Goal: Task Accomplishment & Management: Manage account settings

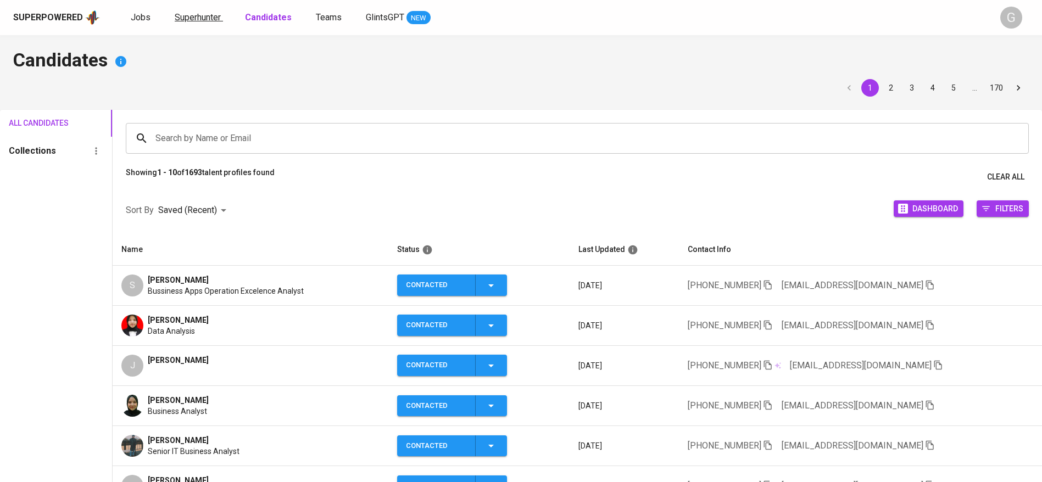
drag, startPoint x: 0, startPoint y: 0, endPoint x: 195, endPoint y: 19, distance: 195.9
click at [195, 19] on span "Superhunter" at bounding box center [198, 17] width 46 height 10
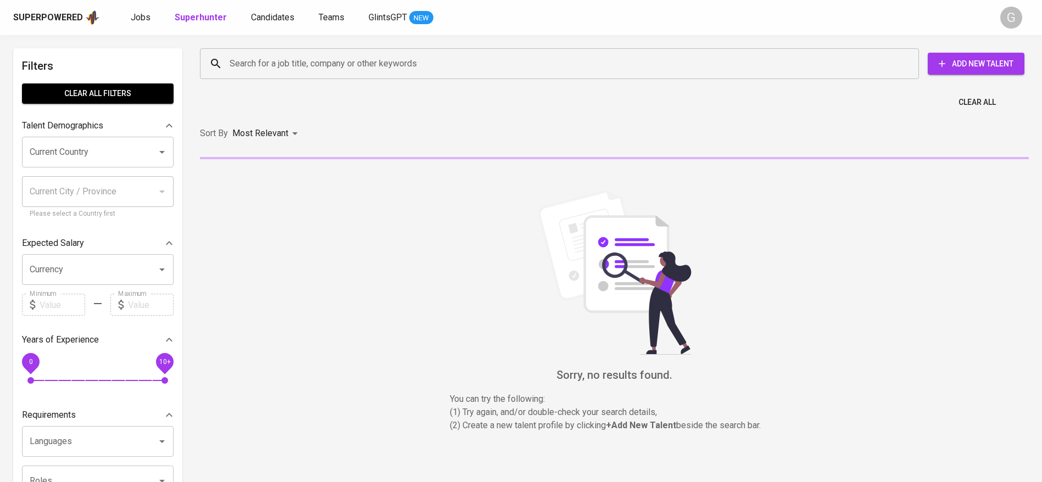
click at [323, 57] on input "Search for a job title, company or other keywords" at bounding box center [562, 63] width 670 height 21
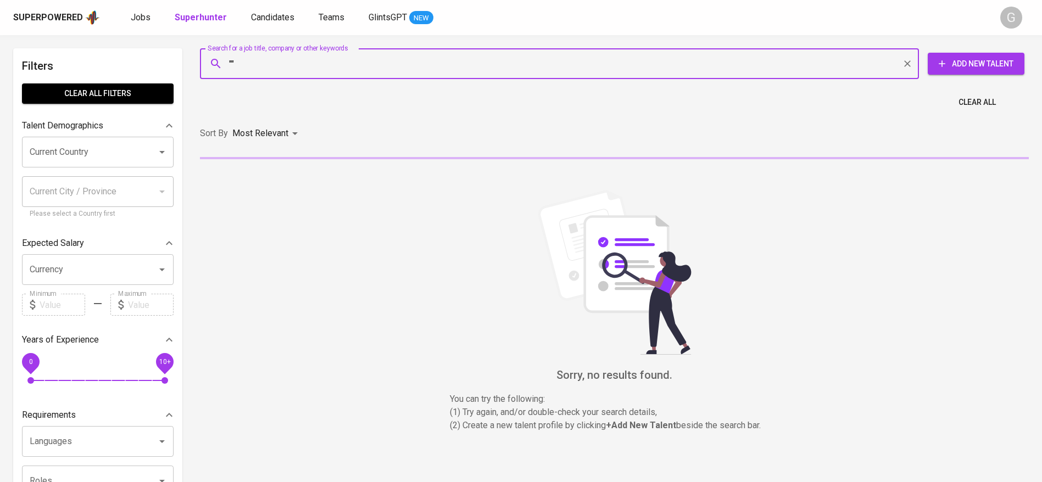
paste input "[PERSON_NAME]"
type input ""[PERSON_NAME]""
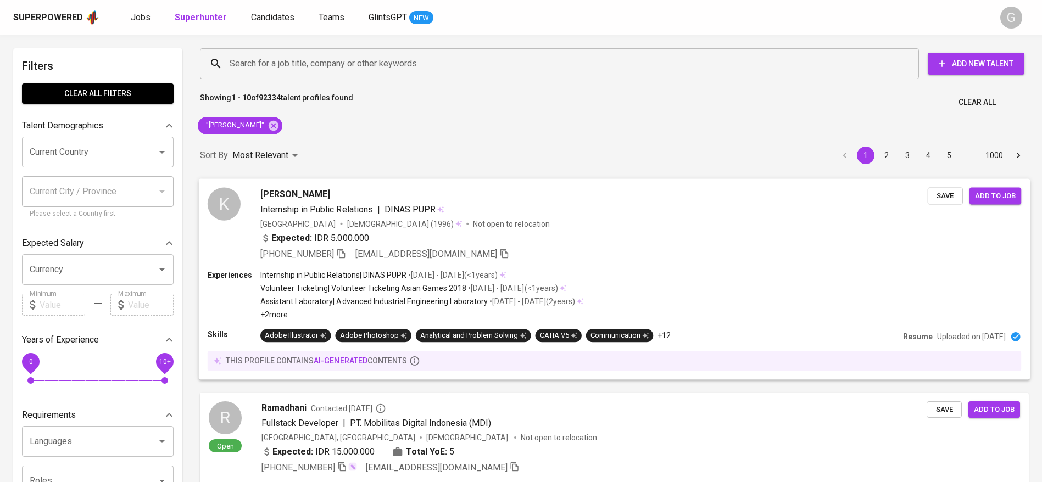
click at [500, 242] on div "Expected: IDR 5.000.000" at bounding box center [593, 239] width 667 height 16
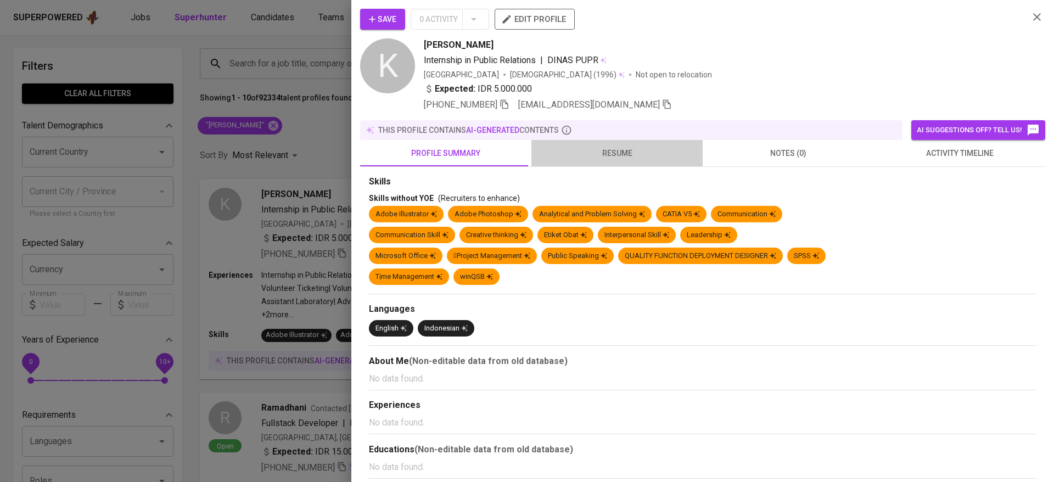
click at [616, 153] on span "resume" at bounding box center [617, 154] width 158 height 14
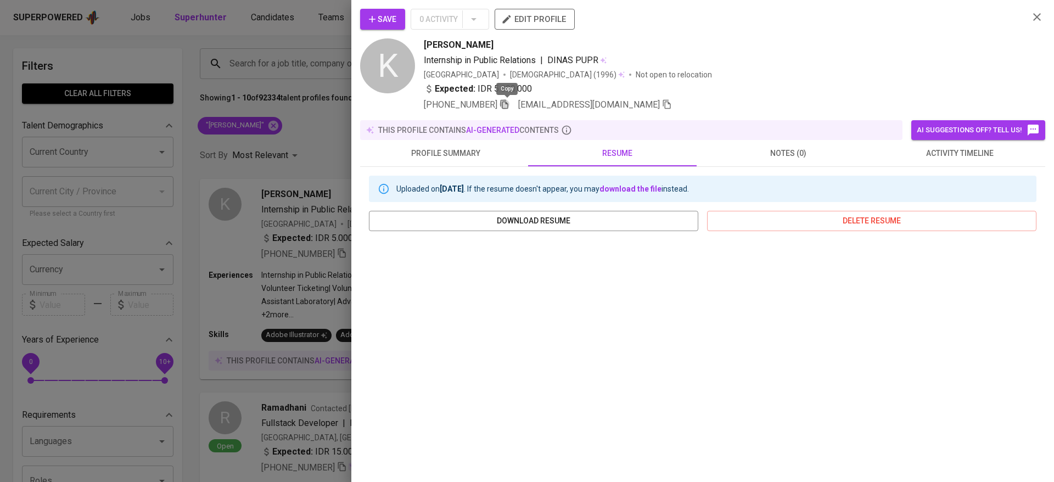
click at [510, 105] on icon "button" at bounding box center [505, 104] width 10 height 10
click at [392, 23] on span "Save" at bounding box center [382, 20] width 27 height 14
click at [299, 123] on div at bounding box center [527, 241] width 1054 height 482
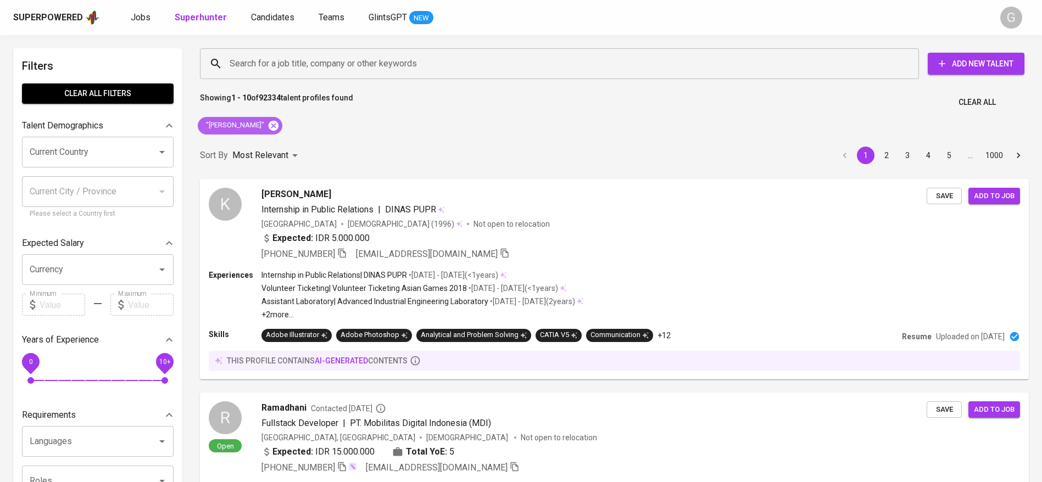
click at [278, 128] on icon at bounding box center [274, 125] width 10 height 10
click at [317, 68] on input "Search for a job title, company or other keywords" at bounding box center [562, 63] width 670 height 21
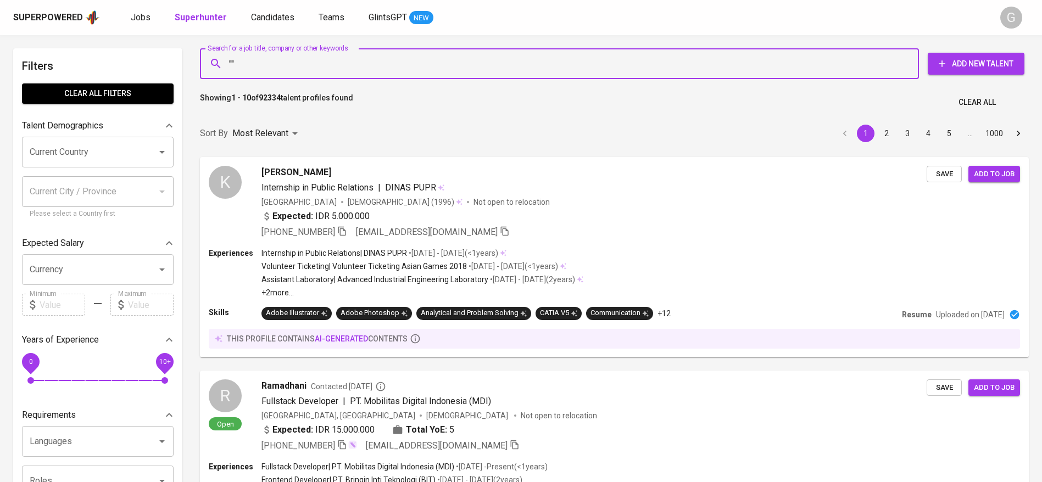
paste input "[PERSON_NAME]"
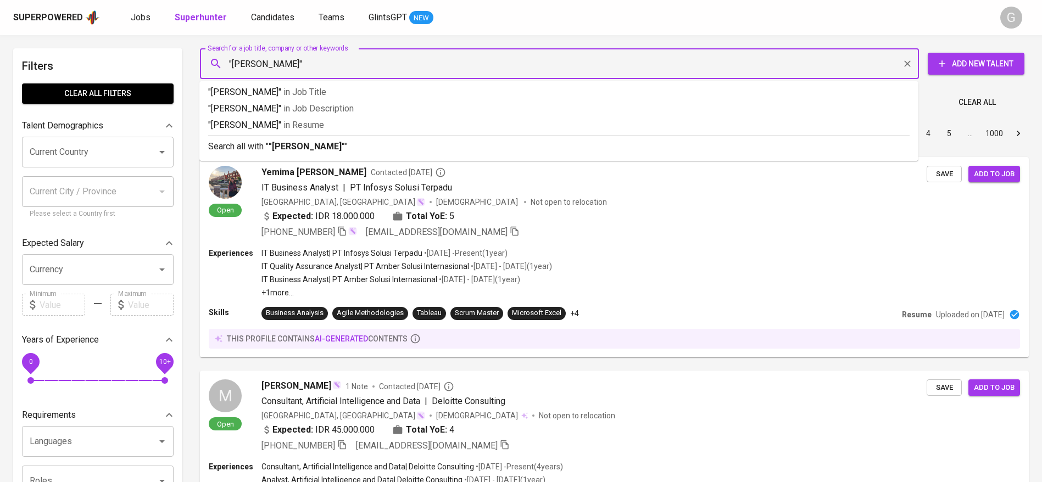
type input ""[PERSON_NAME]""
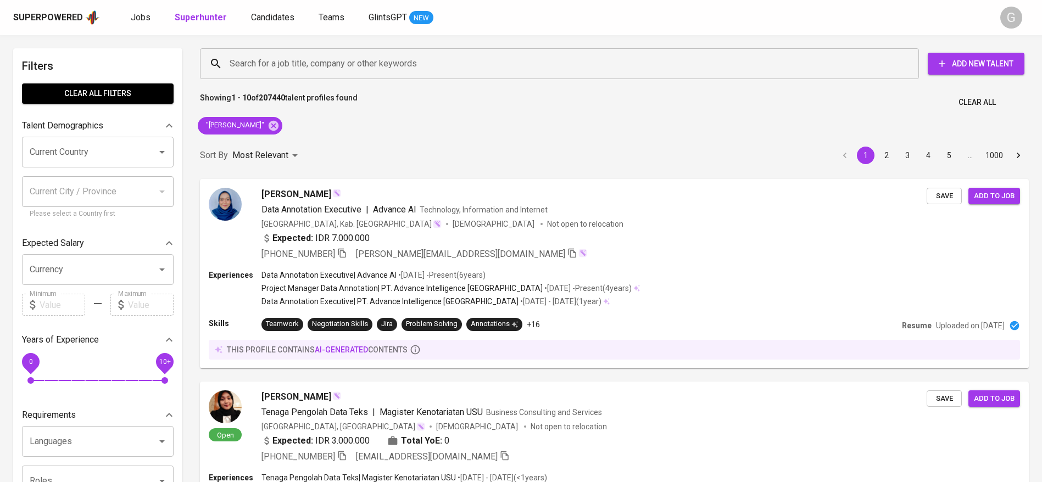
click at [314, 172] on div "[PERSON_NAME] Data Annotation Executive | Advance AI Technology, Information an…" at bounding box center [614, 273] width 842 height 203
click at [947, 197] on span "Save" at bounding box center [945, 195] width 24 height 13
click at [265, 14] on span "Candidates" at bounding box center [272, 17] width 43 height 10
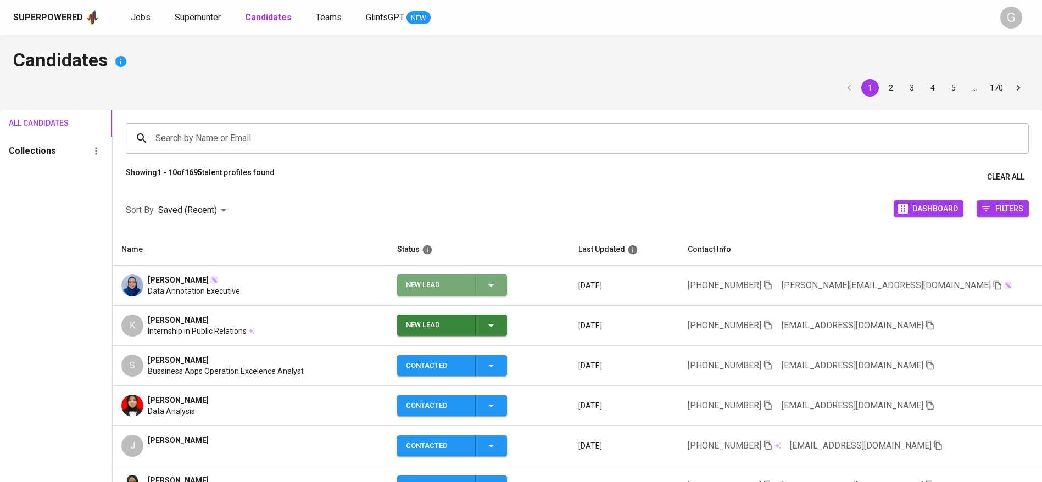
click at [484, 284] on icon "button" at bounding box center [490, 285] width 13 height 13
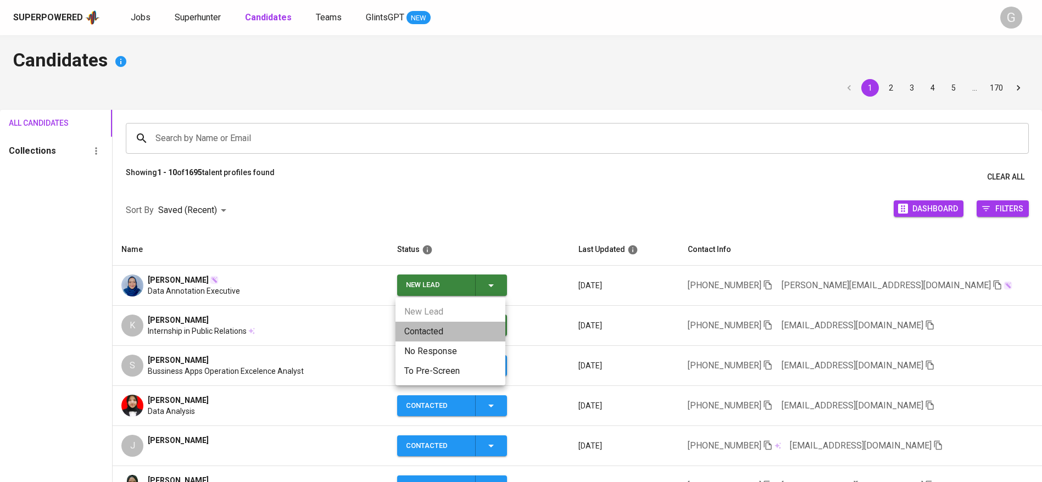
click at [475, 337] on li "Contacted" at bounding box center [450, 332] width 110 height 20
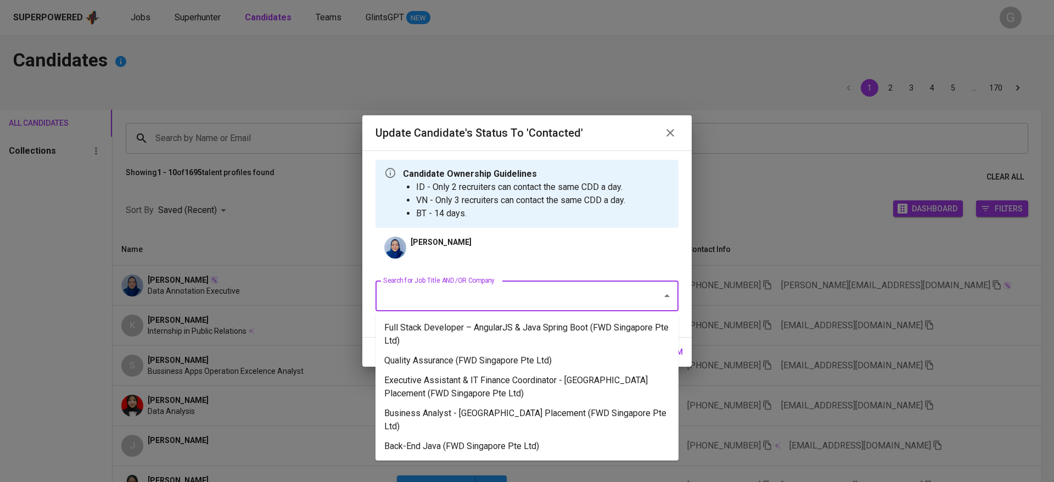
click at [529, 288] on input "Search for Job Title AND/OR Company" at bounding box center [512, 296] width 262 height 21
click at [494, 404] on li "Business Analyst - [GEOGRAPHIC_DATA] Placement (FWD Singapore Pte Ltd)" at bounding box center [527, 420] width 303 height 33
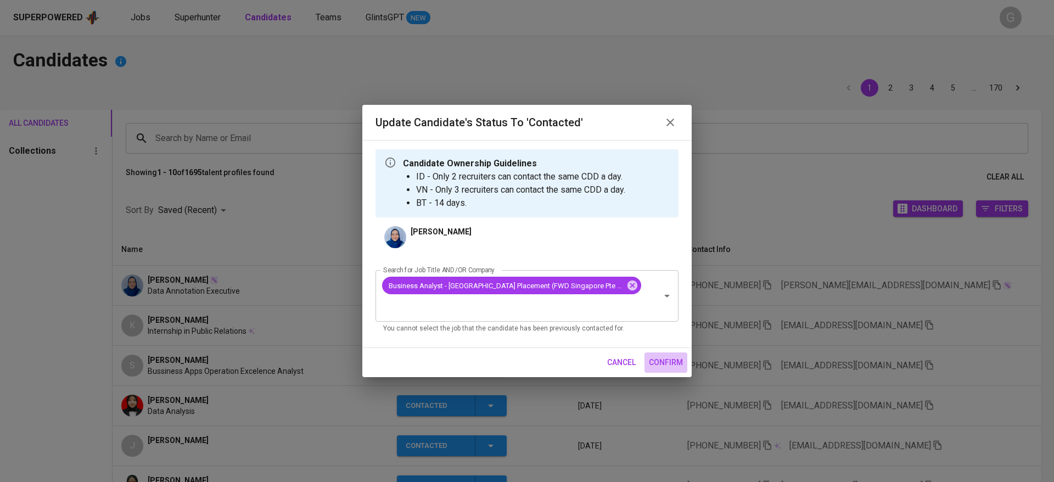
click at [664, 356] on span "confirm" at bounding box center [666, 363] width 34 height 14
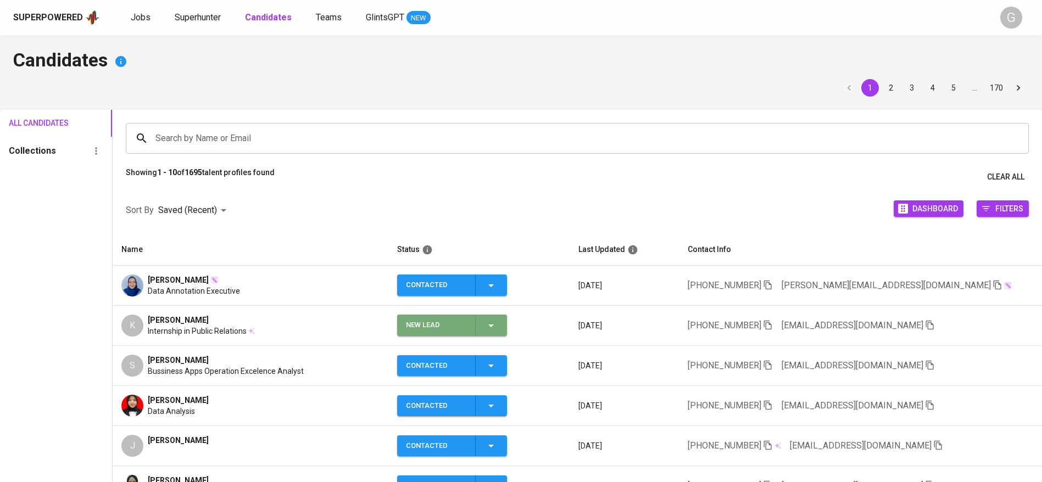
click at [484, 320] on icon "button" at bounding box center [490, 325] width 13 height 13
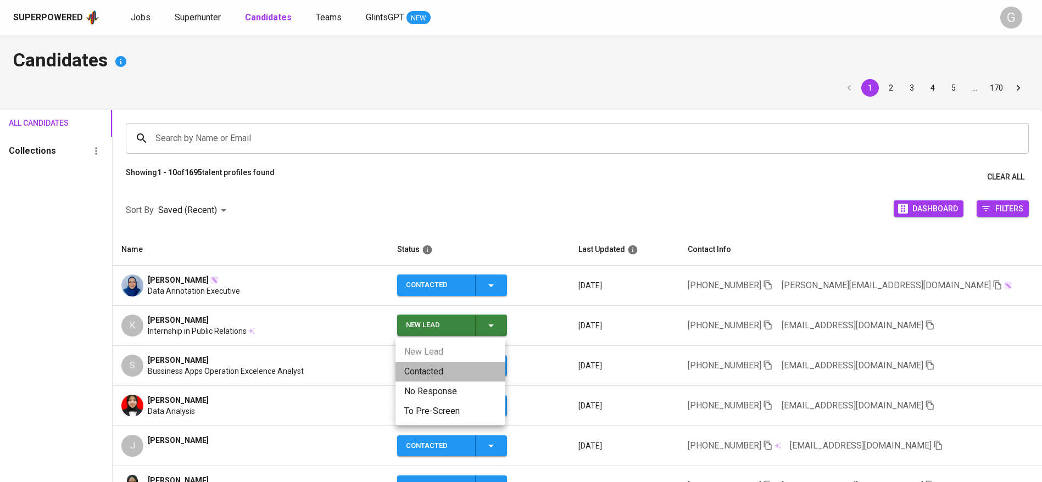
click at [430, 368] on li "Contacted" at bounding box center [450, 372] width 110 height 20
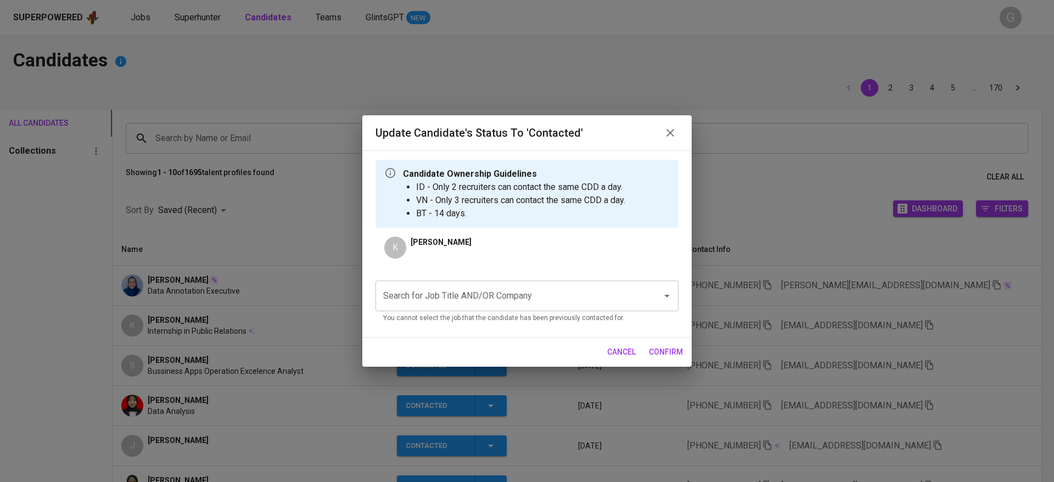
click at [561, 291] on input "Search for Job Title AND/OR Company" at bounding box center [512, 296] width 262 height 21
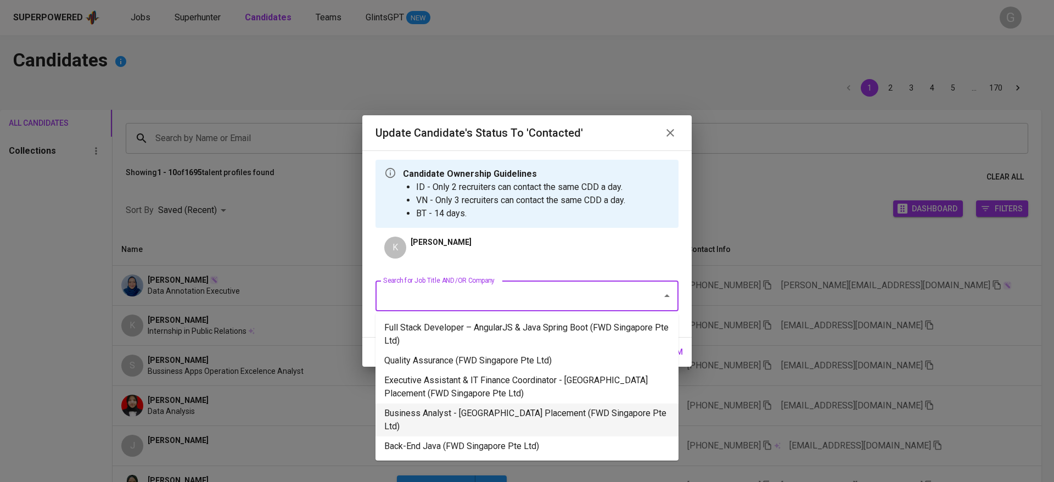
click at [538, 404] on li "Business Analyst - [GEOGRAPHIC_DATA] Placement (FWD Singapore Pte Ltd)" at bounding box center [527, 420] width 303 height 33
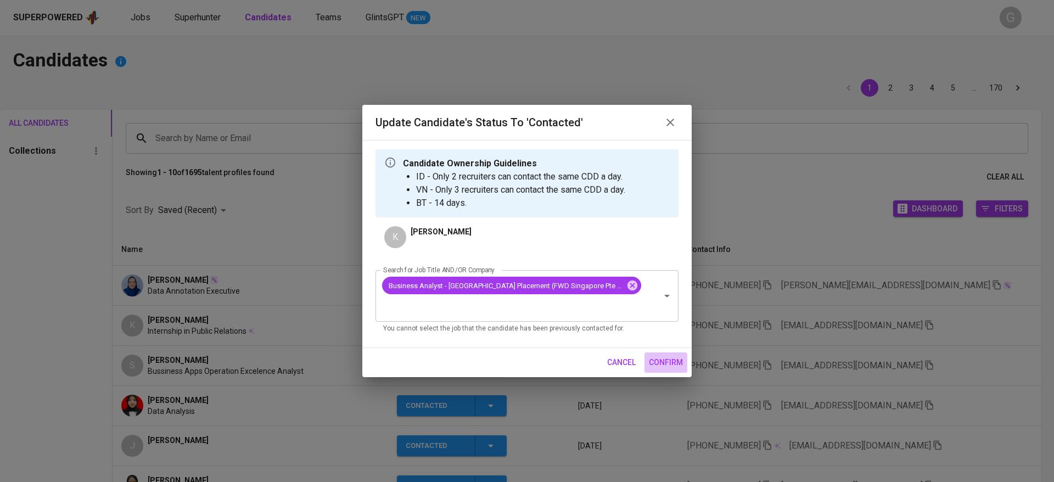
click at [672, 356] on span "confirm" at bounding box center [666, 363] width 34 height 14
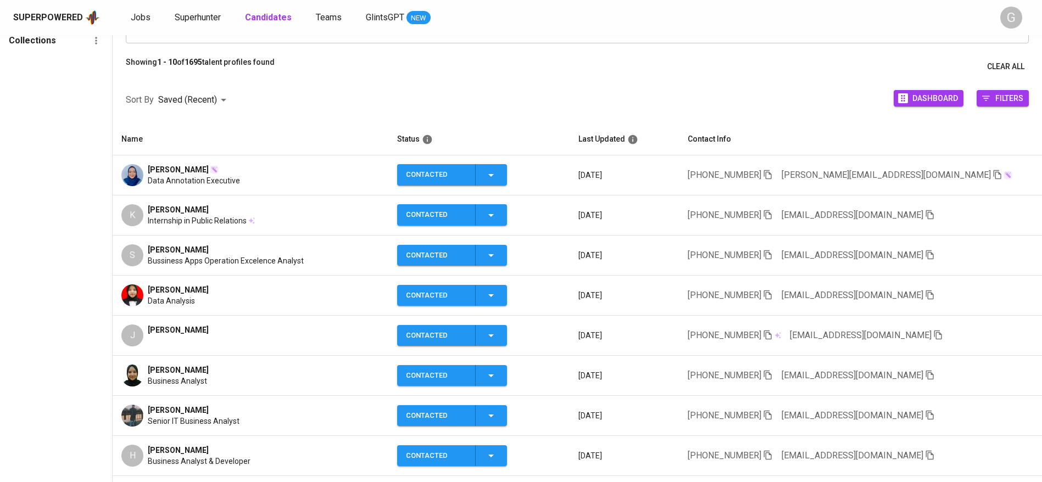
scroll to position [113, 0]
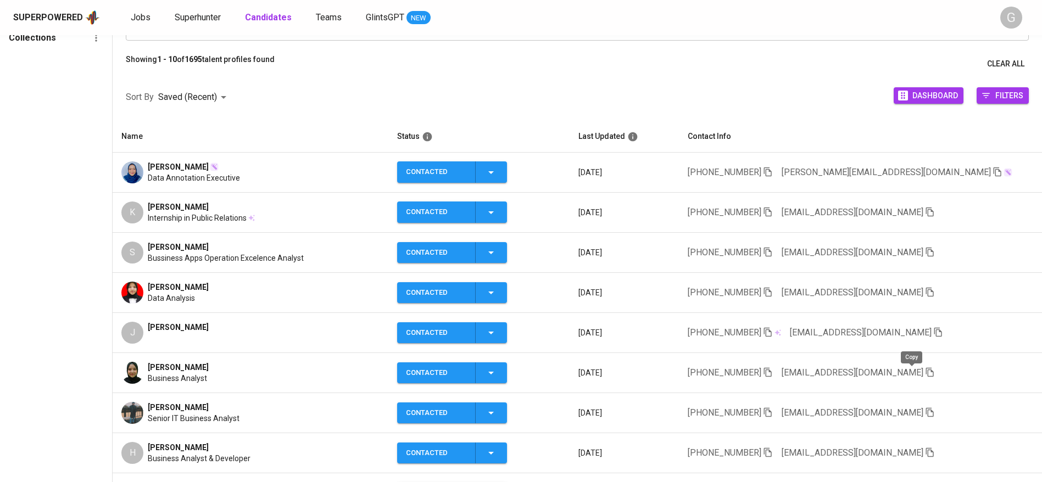
click at [925, 372] on icon "button" at bounding box center [930, 372] width 10 height 10
click at [925, 247] on icon "button" at bounding box center [930, 252] width 10 height 10
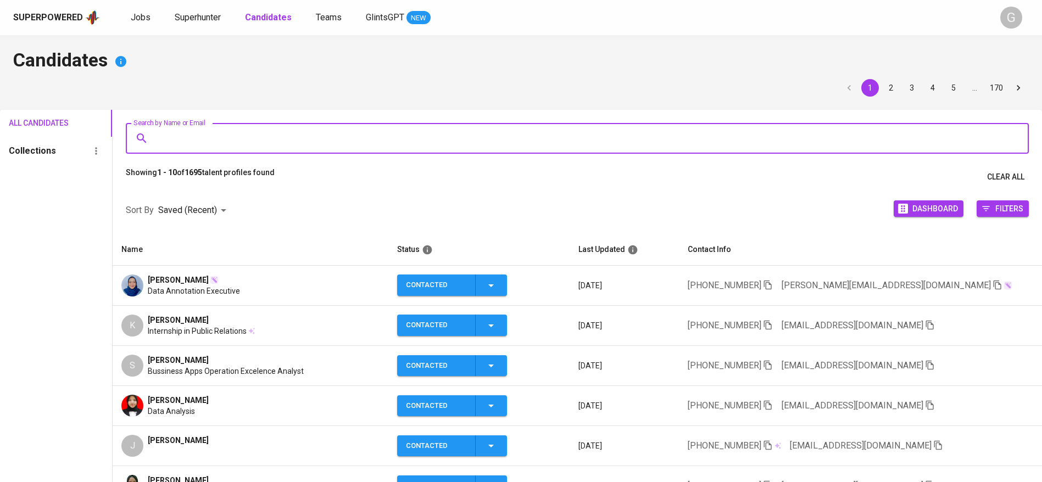
click at [278, 133] on input "Search by Name or Email" at bounding box center [580, 138] width 854 height 21
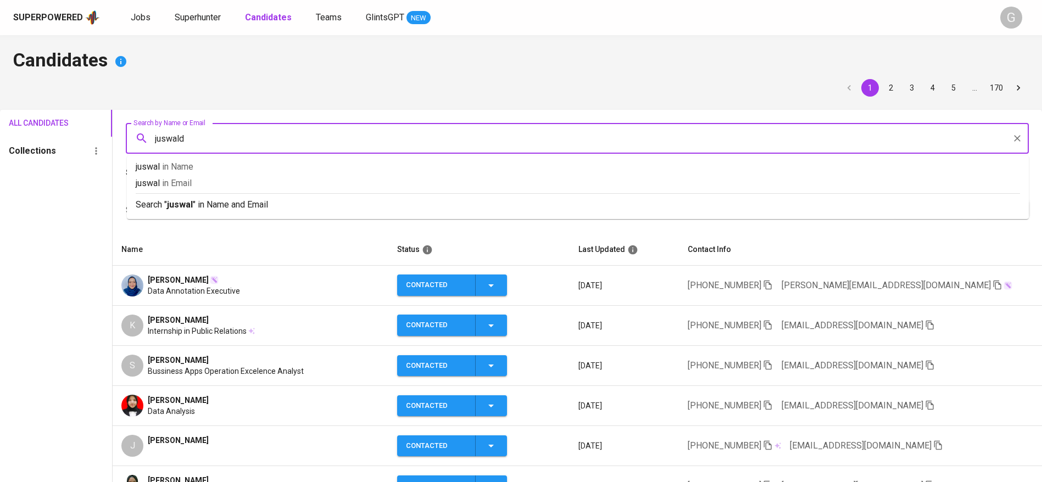
type input "juswaldi"
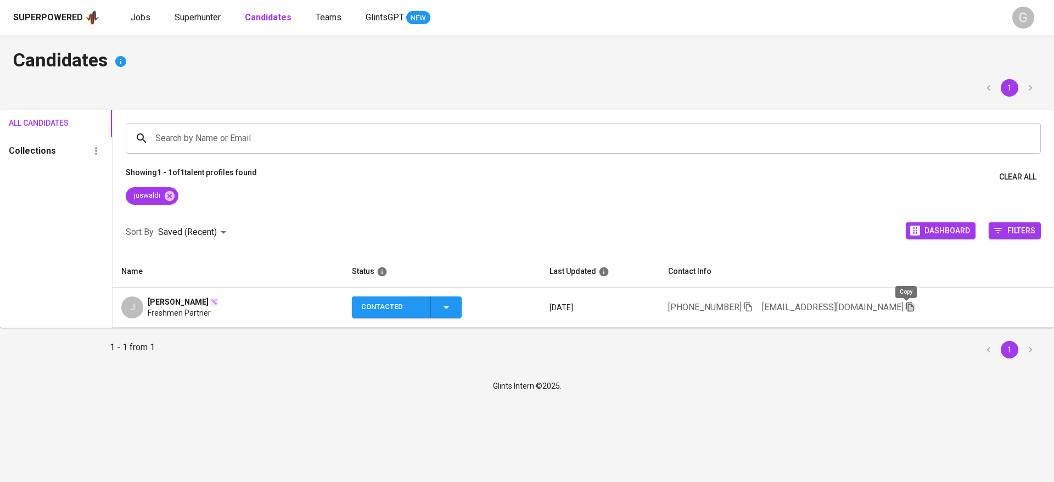
click at [908, 308] on icon "button" at bounding box center [911, 307] width 10 height 10
click at [197, 12] on span "Superhunter" at bounding box center [198, 17] width 46 height 10
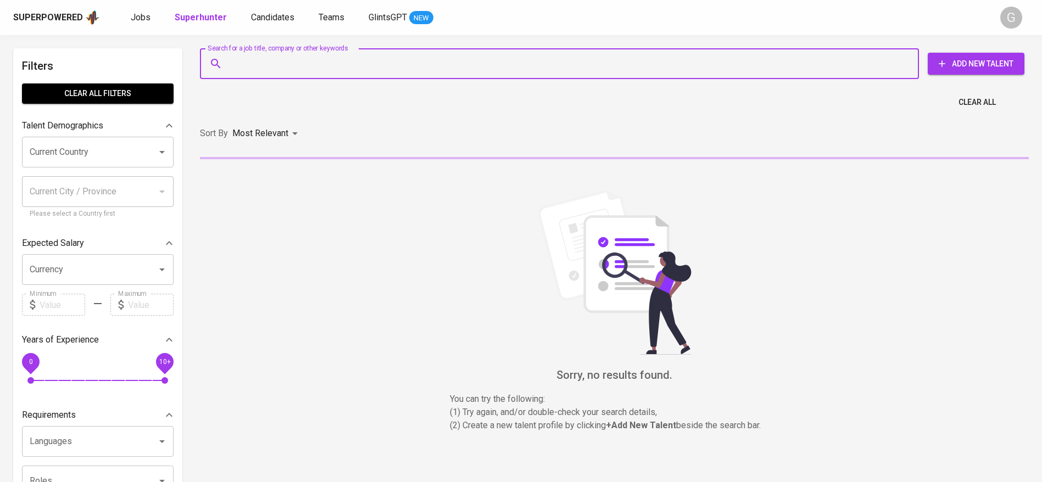
click at [260, 53] on input "Search for a job title, company or other keywords" at bounding box center [562, 63] width 670 height 21
paste input "juswaldinur@gmail.com"
type input "juswaldinur@gmail.com"
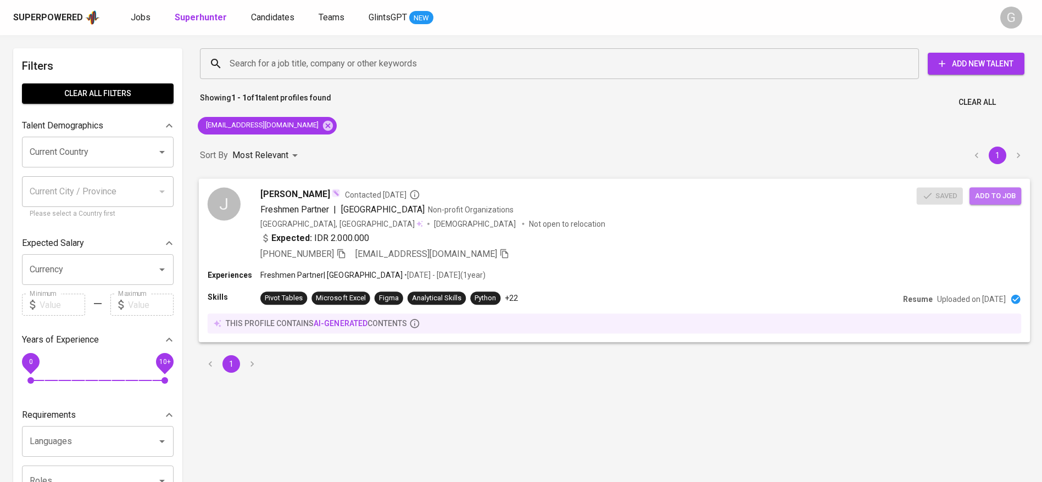
click at [1005, 193] on span "Add to job" at bounding box center [995, 195] width 41 height 13
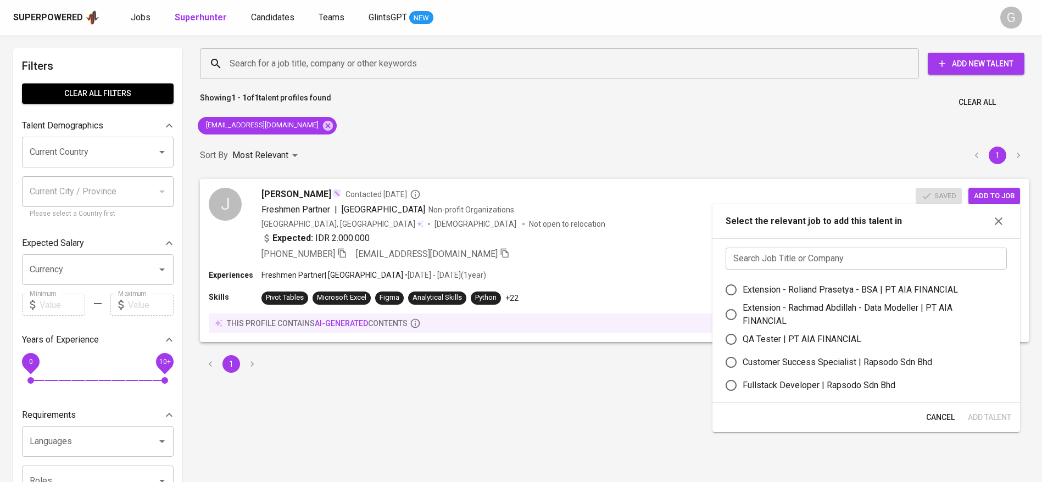
click at [839, 251] on input "text" at bounding box center [865, 259] width 281 height 22
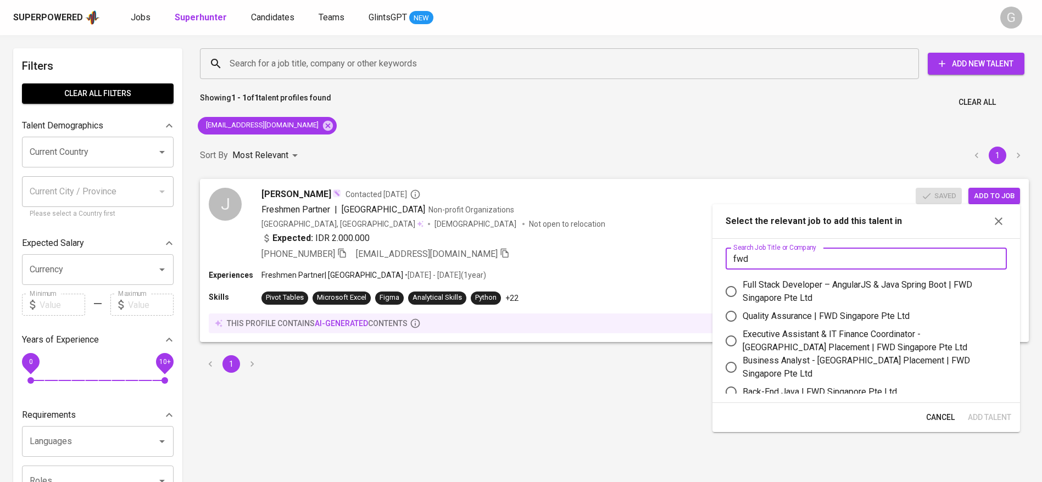
type input "fwd"
click at [806, 316] on div "Quality Assurance | FWD Singapore Pte Ltd" at bounding box center [825, 316] width 167 height 13
click at [742, 316] on input "Quality Assurance | FWD Singapore Pte Ltd" at bounding box center [730, 316] width 23 height 23
radio input "true"
click at [987, 414] on span "Add Talent" at bounding box center [989, 418] width 43 height 14
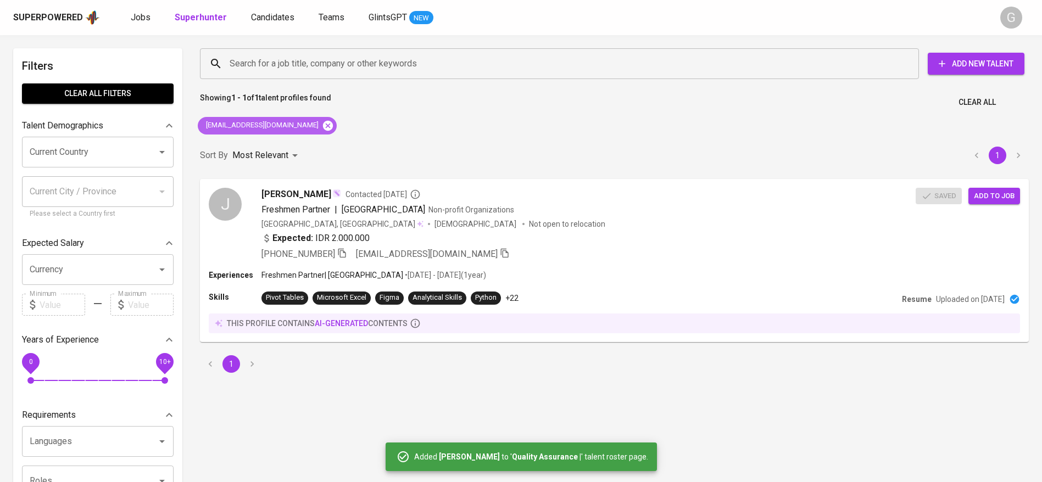
click at [322, 124] on icon at bounding box center [328, 126] width 12 height 12
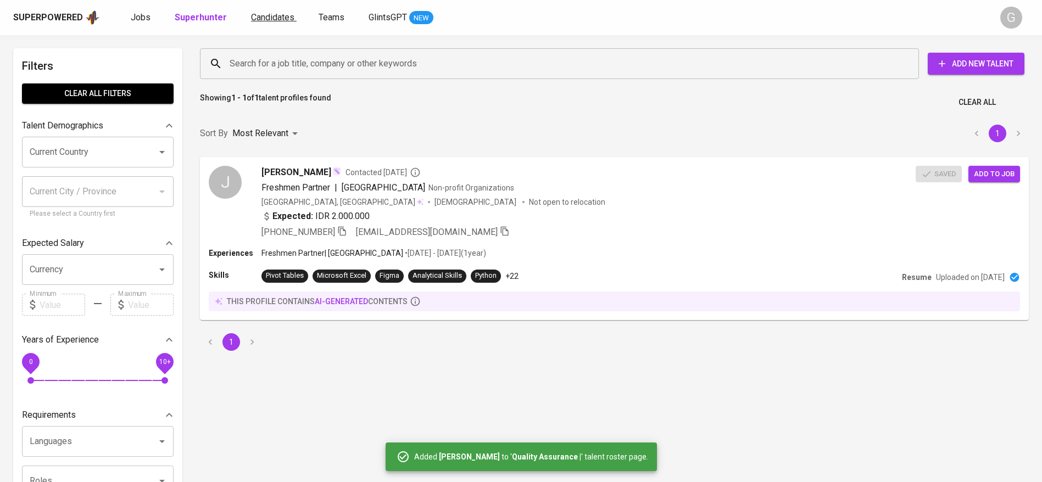
click at [285, 14] on span "Candidates" at bounding box center [272, 17] width 43 height 10
